Goal: Task Accomplishment & Management: Use online tool/utility

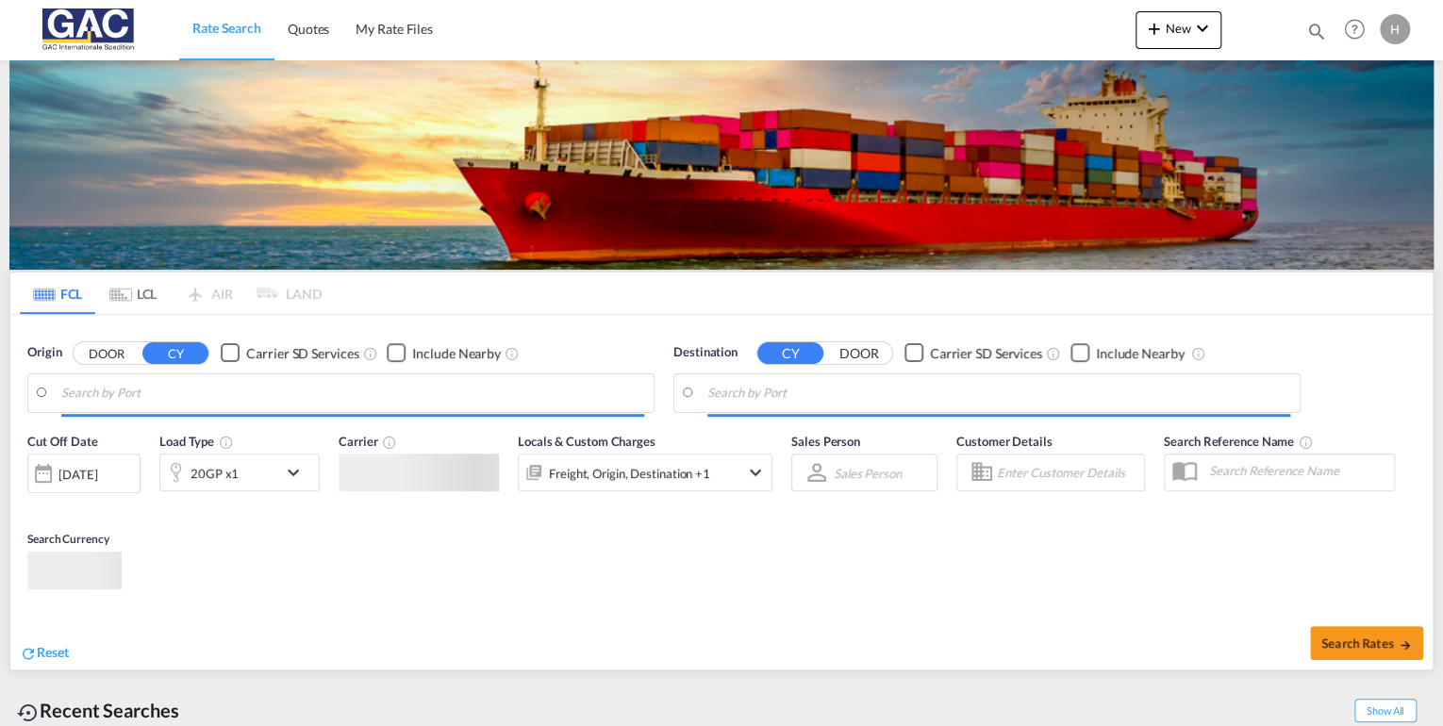
type input "[GEOGRAPHIC_DATA], DEBRV"
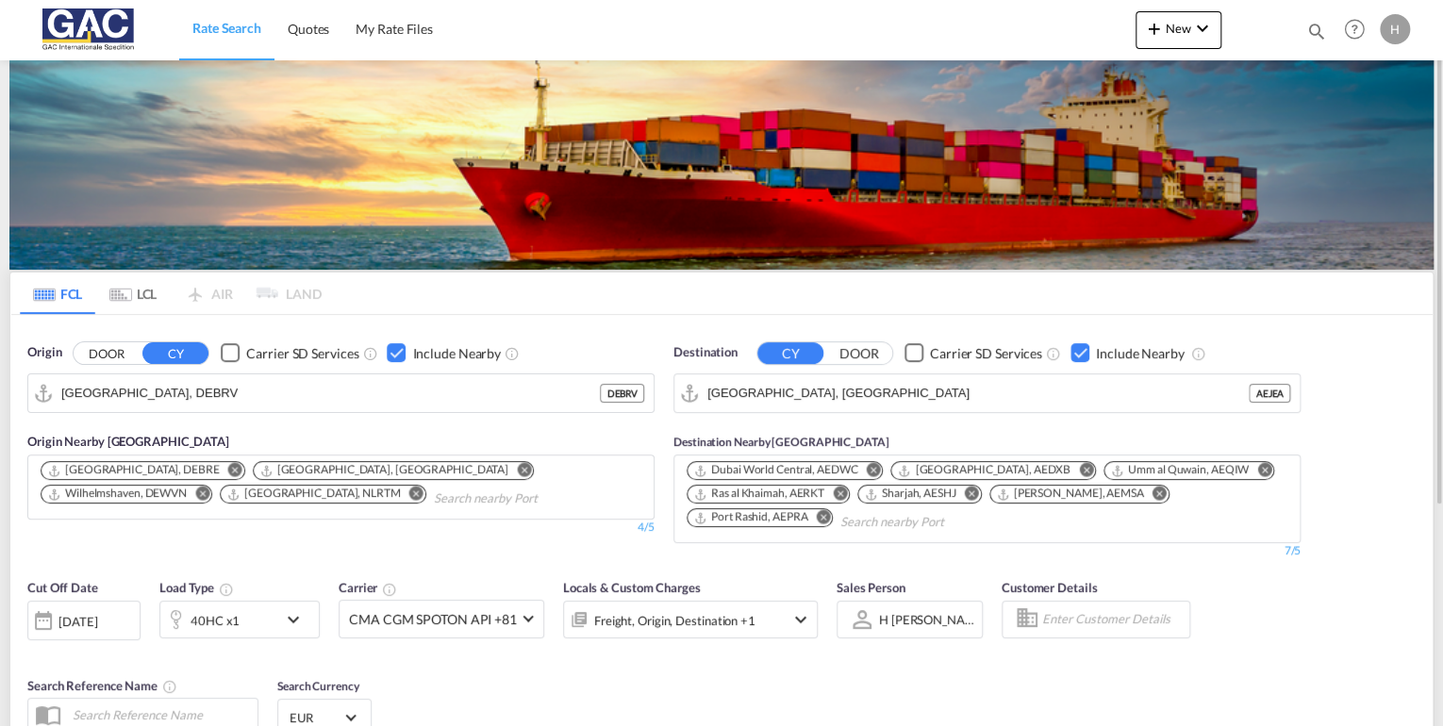
click at [1087, 352] on div "Checkbox No Ink" at bounding box center [1080, 352] width 19 height 19
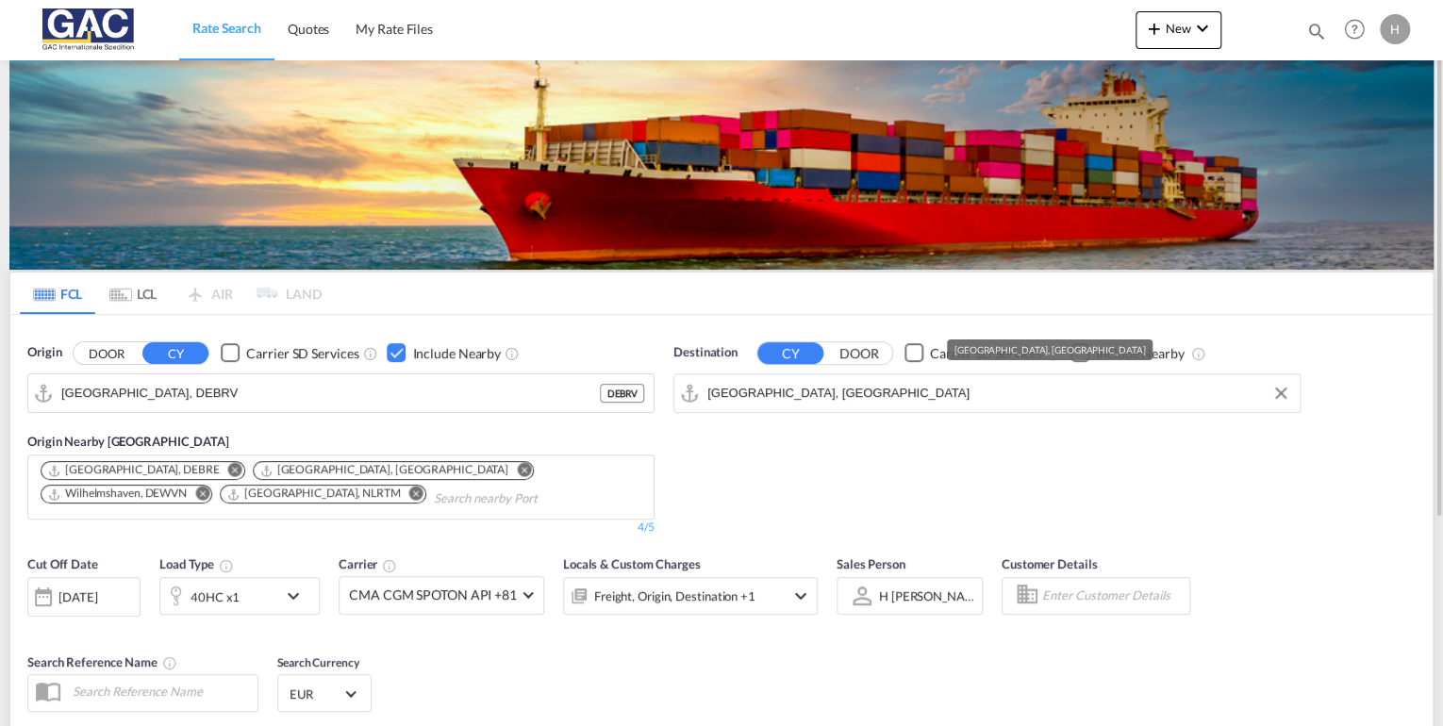
click at [928, 379] on input "[GEOGRAPHIC_DATA], [GEOGRAPHIC_DATA]" at bounding box center [998, 393] width 583 height 28
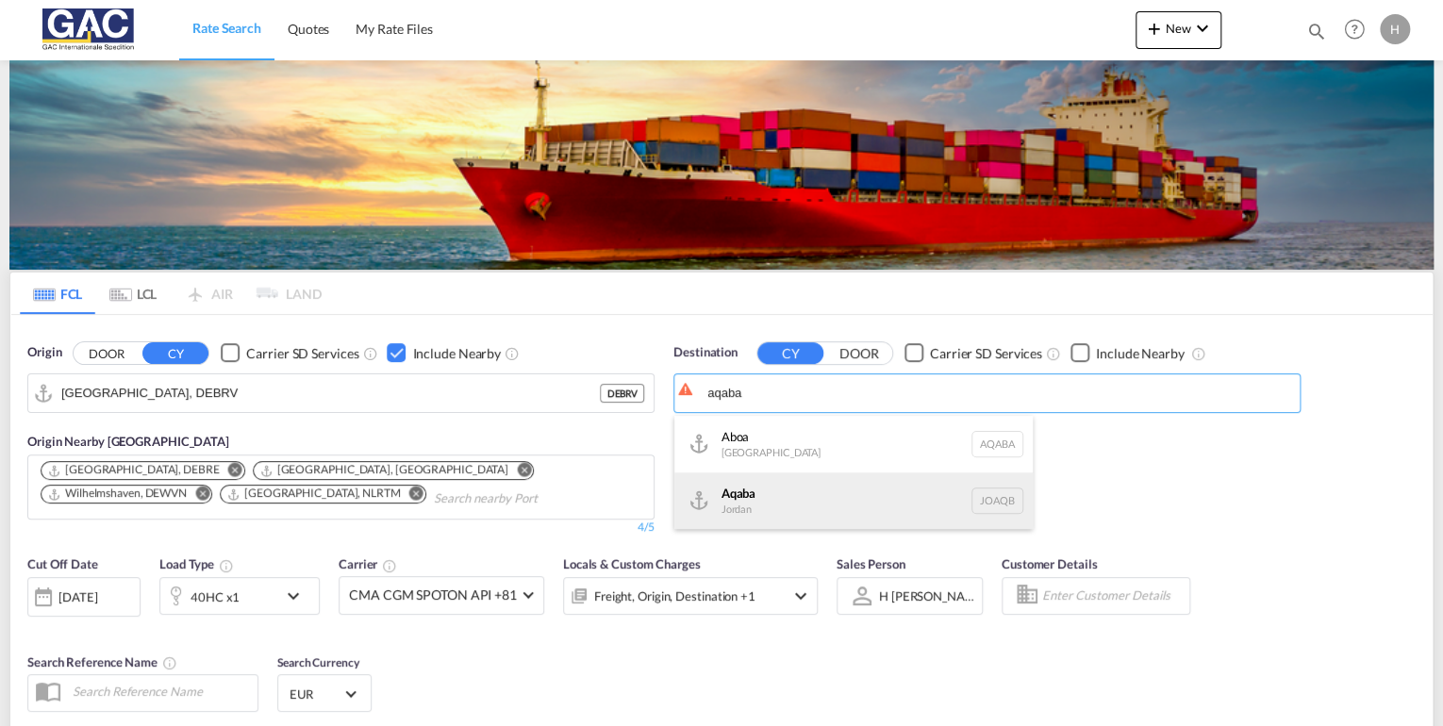
click at [766, 495] on div "Aqaba Jordan JOAQB" at bounding box center [853, 501] width 358 height 57
type input "Aqaba, JOAQB"
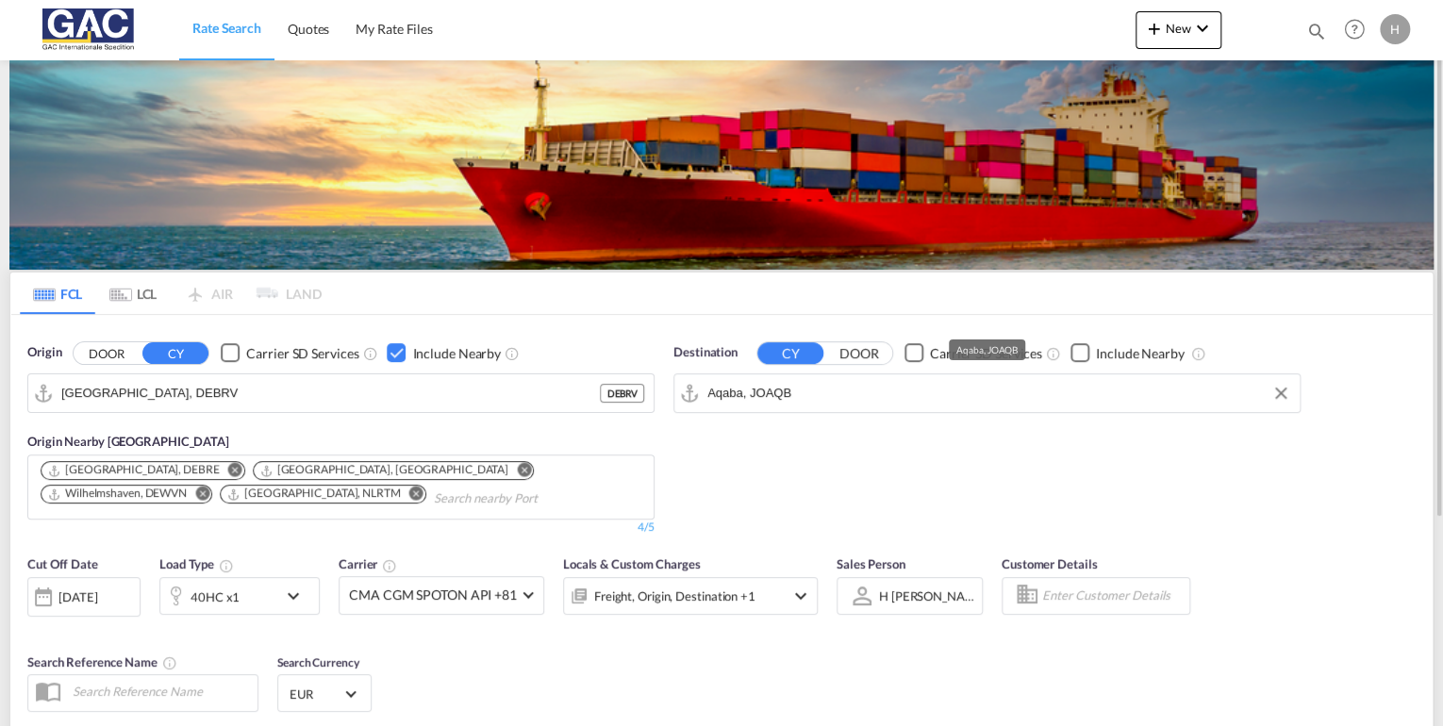
click at [1076, 348] on div "Checkbox No Ink" at bounding box center [1080, 352] width 19 height 19
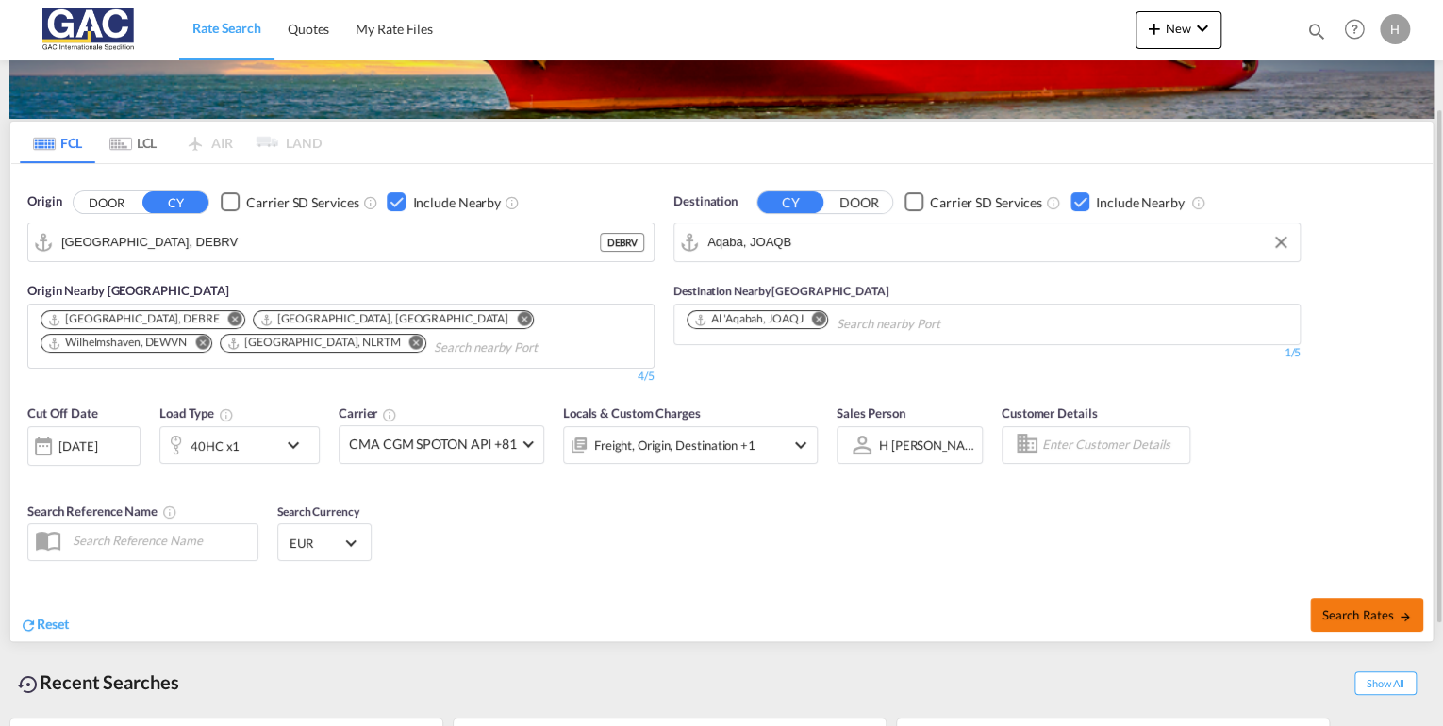
click at [1377, 611] on span "Search Rates" at bounding box center [1366, 614] width 91 height 15
type input "DEBRV to JOAQB / [DATE]"
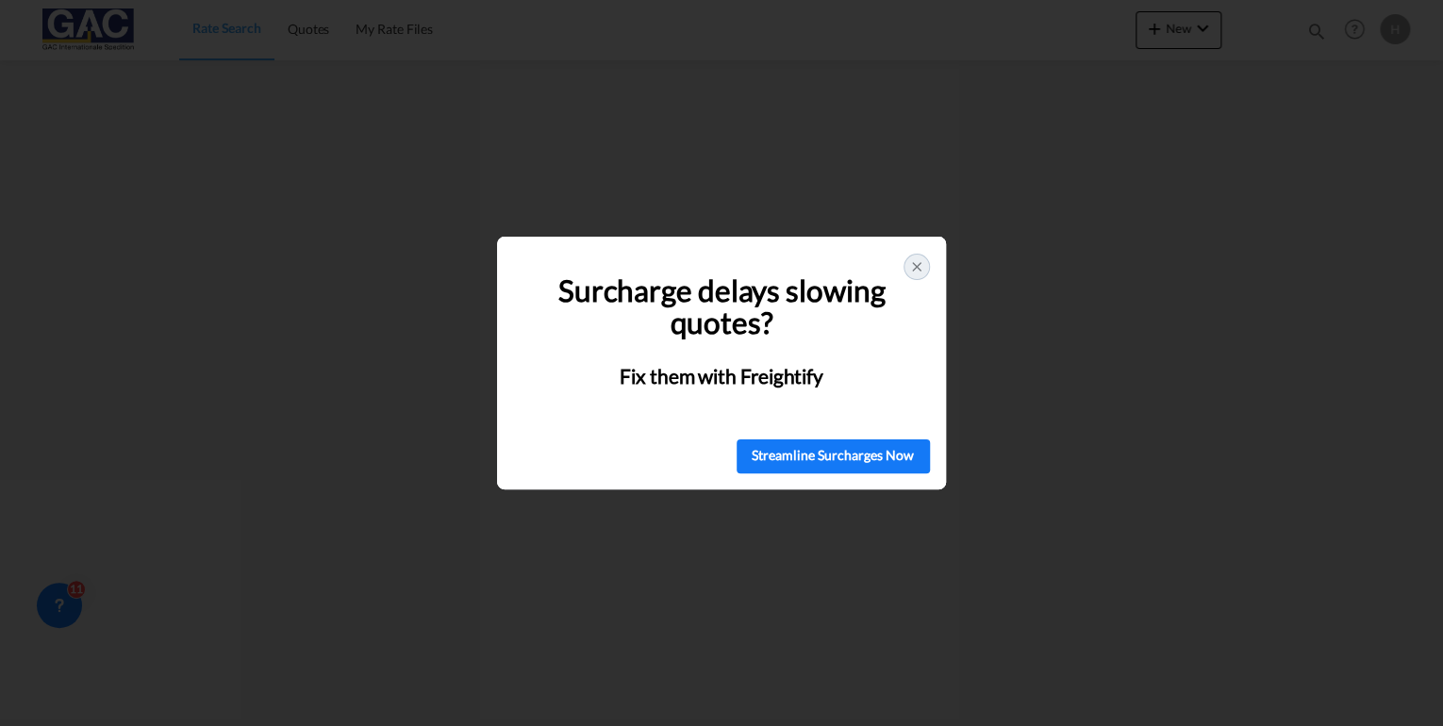
click at [924, 264] on div at bounding box center [917, 267] width 26 height 26
